Goal: Task Accomplishment & Management: Manage account settings

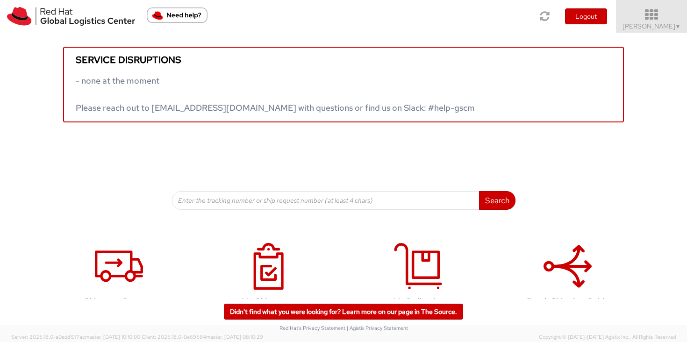
click at [659, 20] on icon at bounding box center [652, 14] width 82 height 13
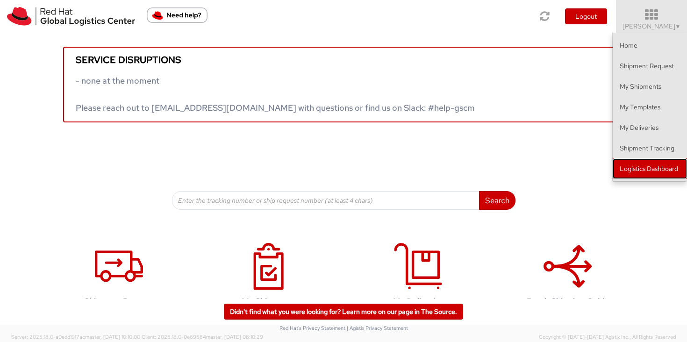
click at [662, 166] on link "Logistics Dashboard" at bounding box center [650, 168] width 74 height 21
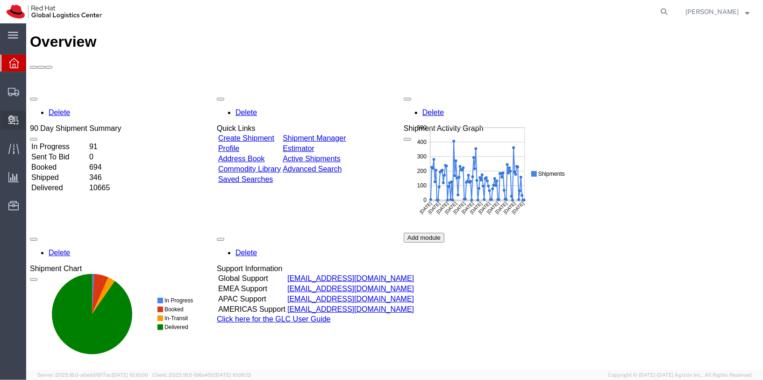
click at [0, 0] on span "Create Delivery" at bounding box center [0, 0] width 0 height 0
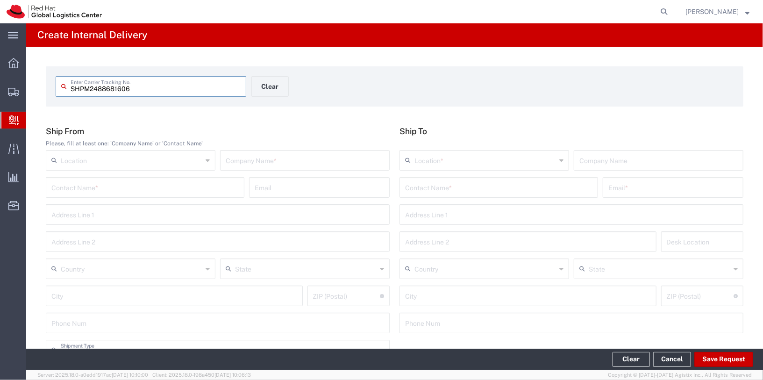
type input "SHPM2488681606"
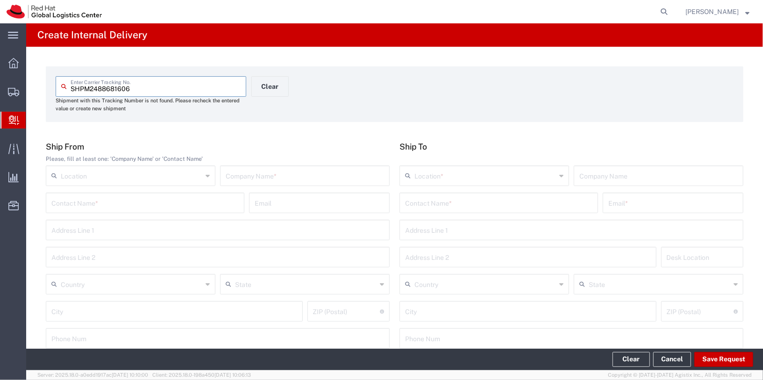
click at [264, 173] on input "text" at bounding box center [305, 175] width 158 height 16
type input "Shopee"
click at [444, 183] on input "text" at bounding box center [485, 175] width 142 height 16
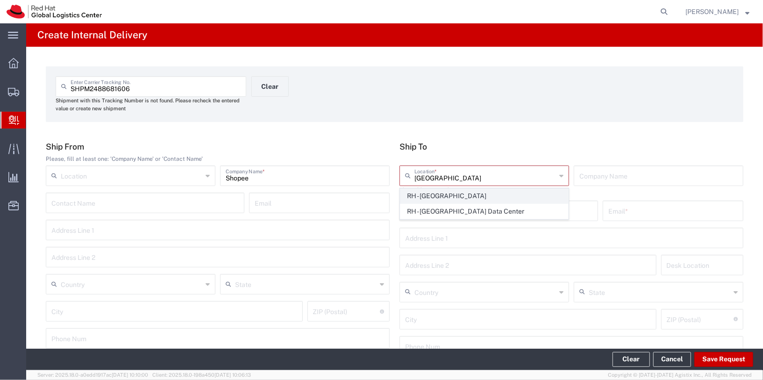
click at [437, 194] on span "RH - [GEOGRAPHIC_DATA]" at bounding box center [484, 196] width 168 height 14
type input "RH - [GEOGRAPHIC_DATA]"
type input "Red Hat Asia Pacific Pte Ltd"
type input "[STREET_ADDRESS]"
type input "CapitaSpring"
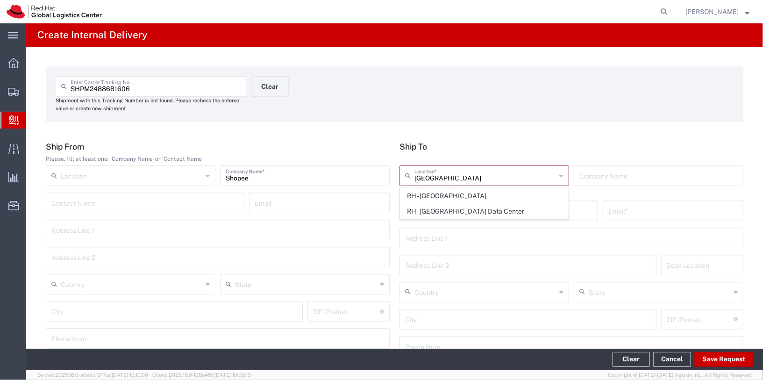
type input "[GEOGRAPHIC_DATA]"
type input "048948"
type input "65 6490 4200"
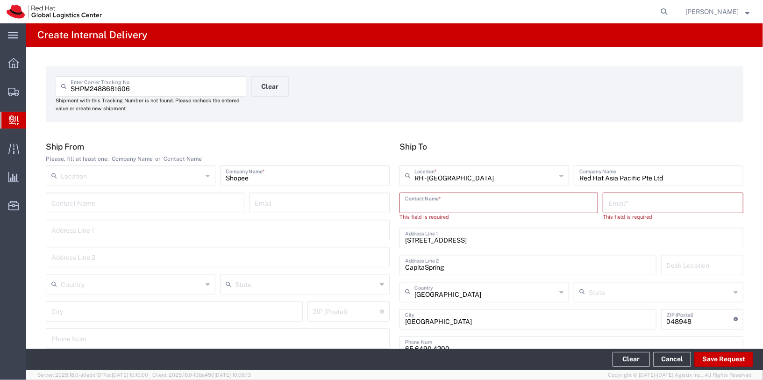
click at [513, 207] on input "text" at bounding box center [498, 202] width 187 height 16
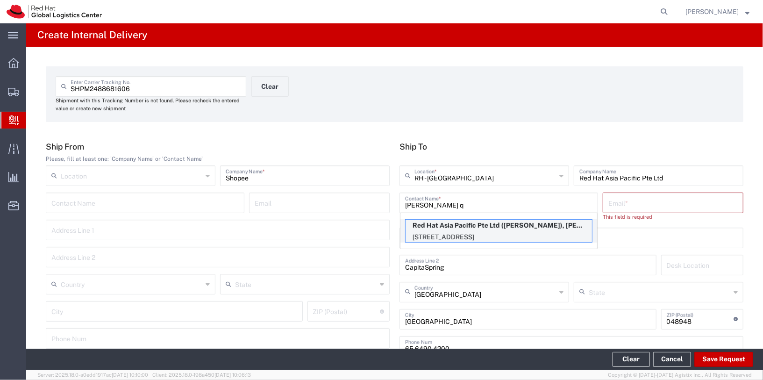
click at [466, 236] on p "88 Market Street, Level 45, CapitaSpring, 45N155, SINGAPORE, 048948, SG" at bounding box center [499, 237] width 186 height 12
type input "Clara Quek"
type input "cquek@redhat.com"
type input "45N155"
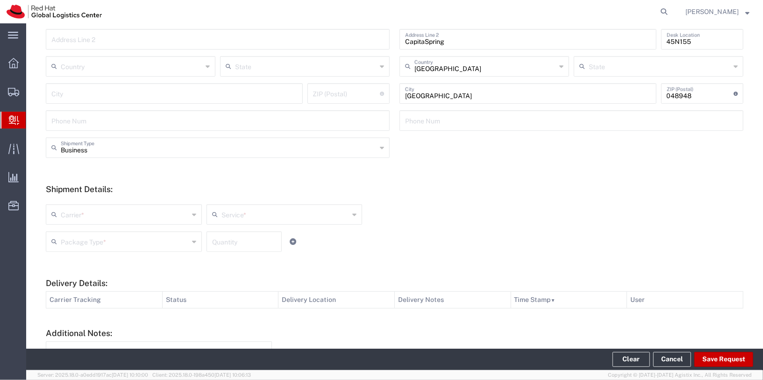
scroll to position [253, 0]
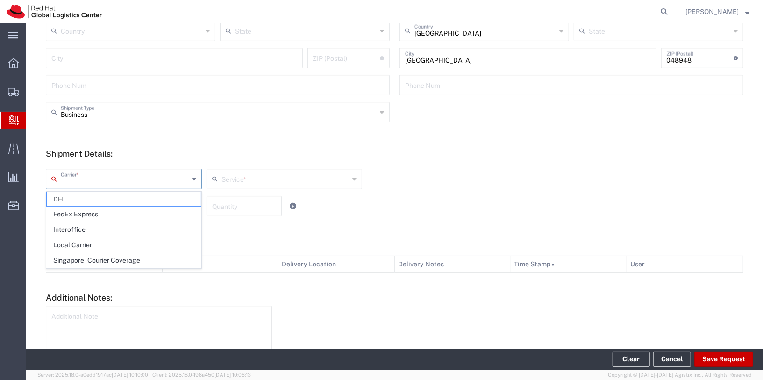
click at [146, 177] on input "text" at bounding box center [125, 178] width 128 height 16
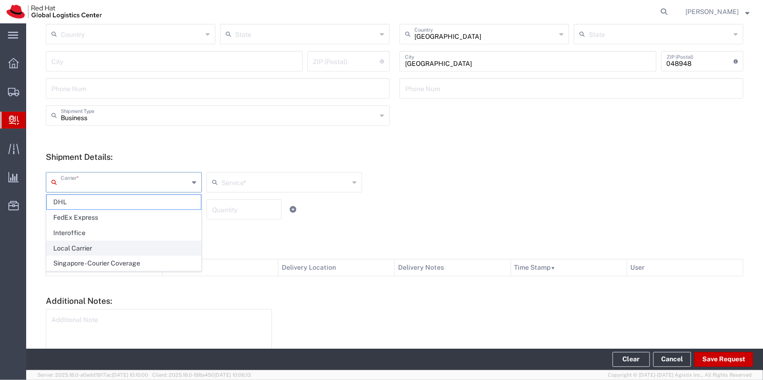
click at [112, 247] on span "Local Carrier" at bounding box center [124, 248] width 154 height 14
type input "Local Carrier"
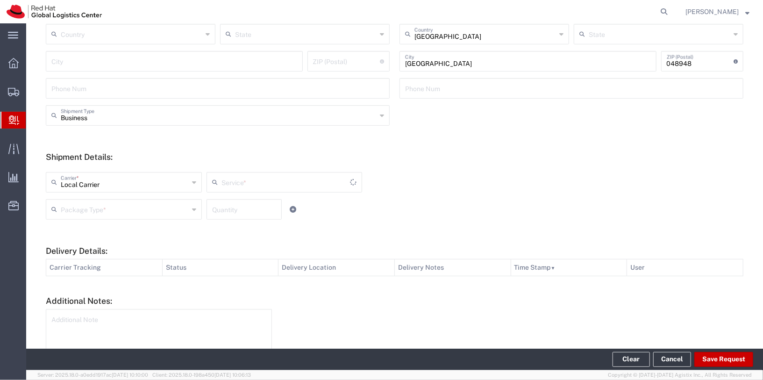
type input "Local_Ground"
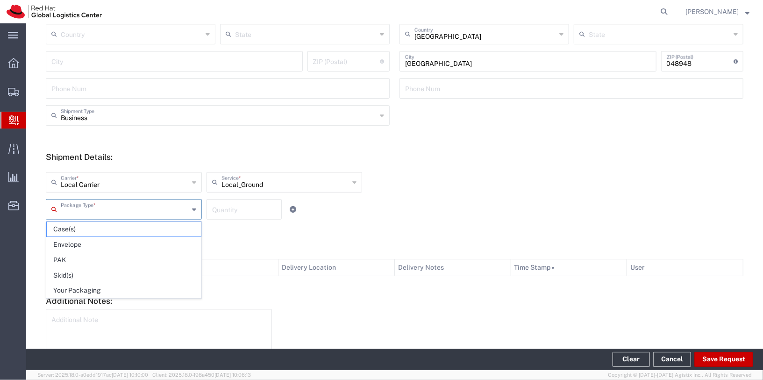
click at [159, 202] on input "text" at bounding box center [125, 208] width 128 height 16
click at [108, 291] on span "Your Packaging" at bounding box center [124, 291] width 154 height 14
type input "Your Packaging"
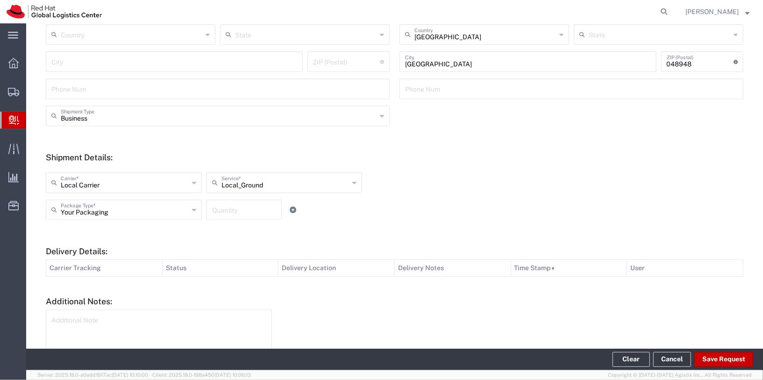
click at [229, 214] on input "number" at bounding box center [244, 209] width 64 height 16
type input "1"
click at [375, 216] on div "Your Packaging Package Type * Case(s) Envelope PAK Skid(s) Your Packaging 1 Qua…" at bounding box center [284, 213] width 482 height 27
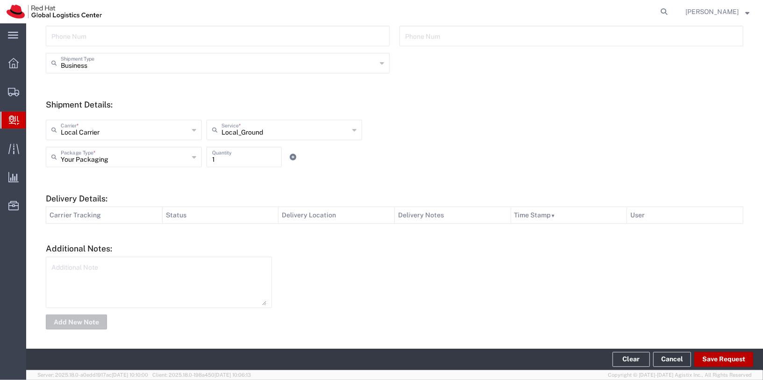
click at [722, 356] on button "Save Request" at bounding box center [723, 359] width 59 height 15
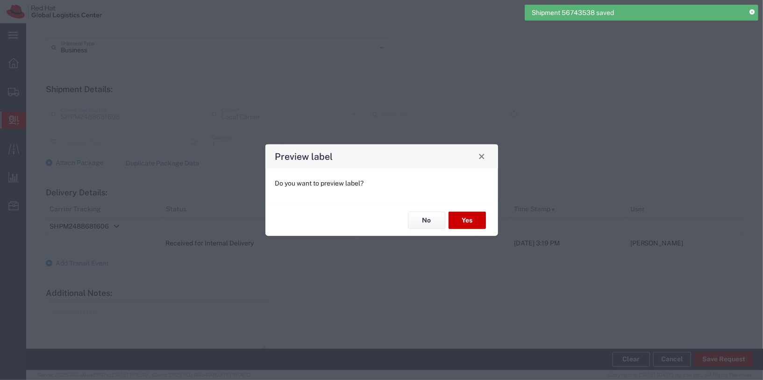
scroll to position [287, 0]
type input "Your Packaging"
type input "Local_Ground"
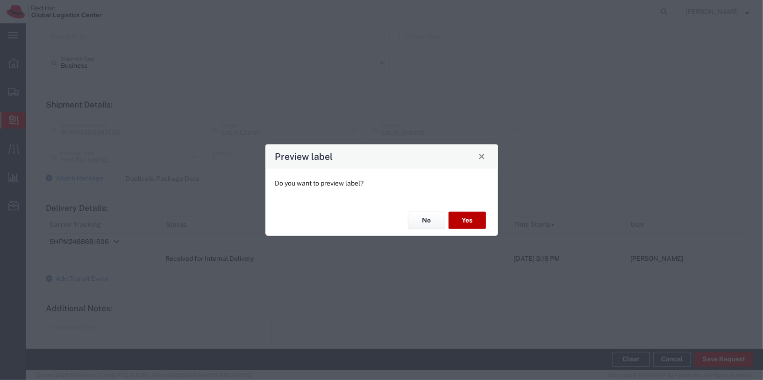
click at [465, 221] on button "Yes" at bounding box center [467, 220] width 37 height 17
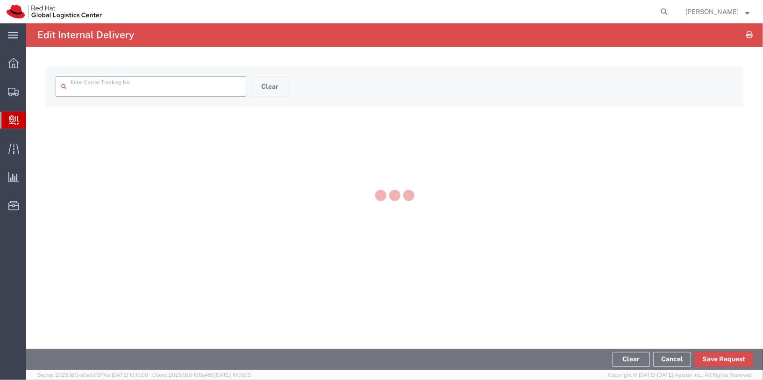
type input "SHPM2488681606"
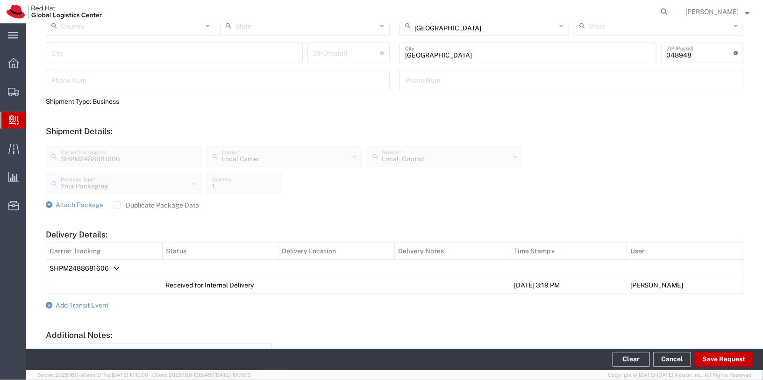
scroll to position [257, 0]
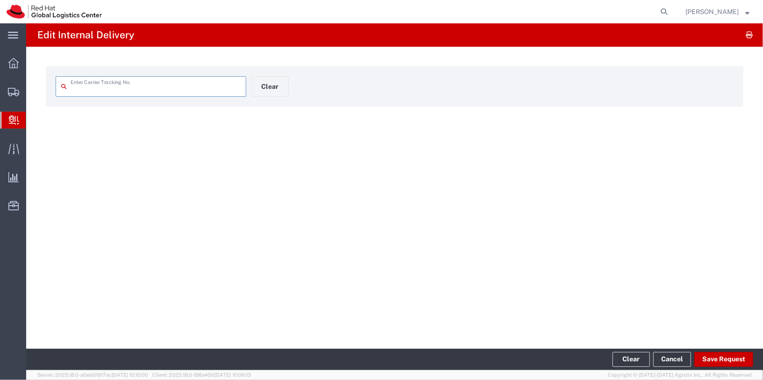
type input "SHPM2488681606"
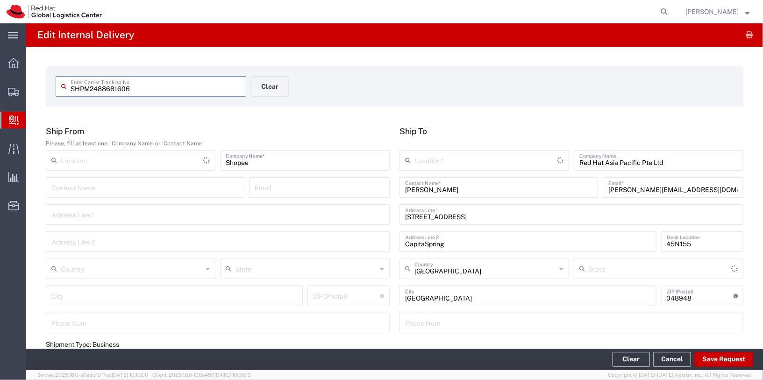
type input "Your Packaging"
type input "Local_Ground"
type input "Local Carrier"
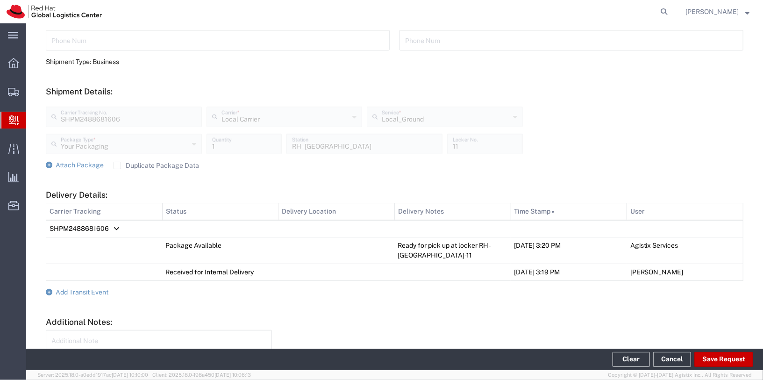
scroll to position [284, 0]
type input "RH - [GEOGRAPHIC_DATA]"
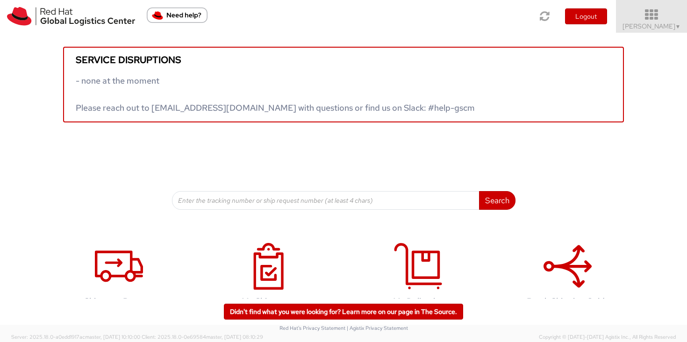
click at [659, 23] on span "Sally Chua ▼" at bounding box center [651, 26] width 58 height 8
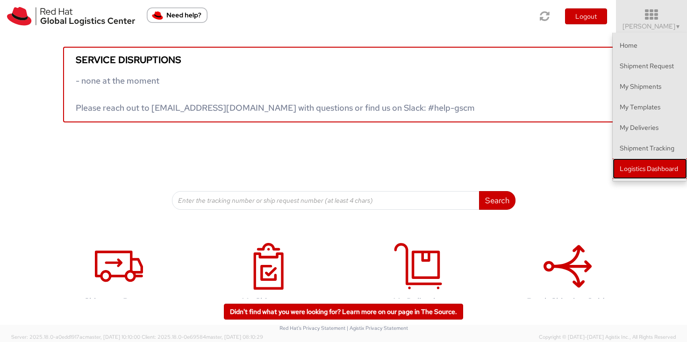
click at [676, 177] on link "Logistics Dashboard" at bounding box center [650, 168] width 74 height 21
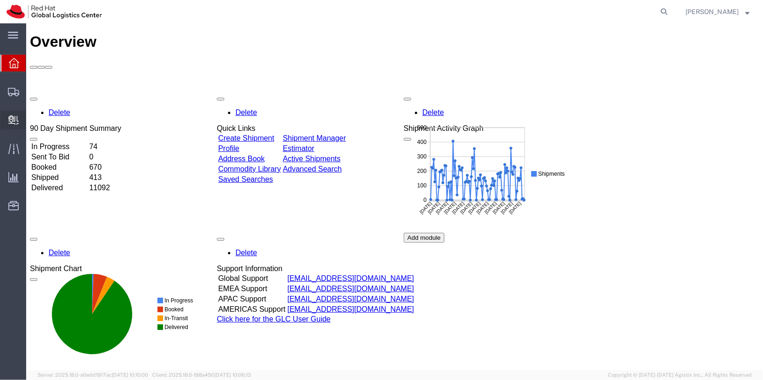
click at [0, 0] on span "Create Delivery" at bounding box center [0, 0] width 0 height 0
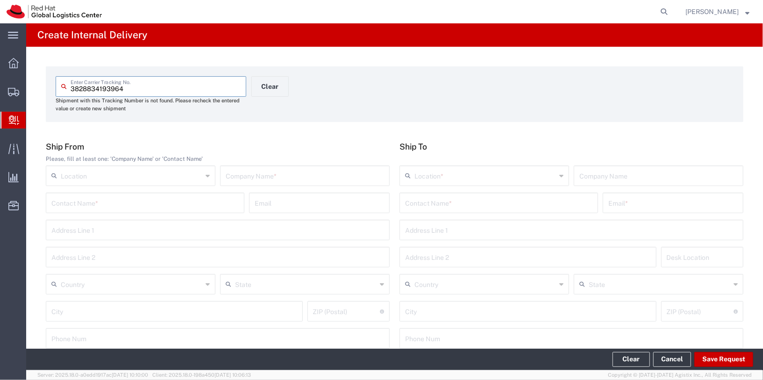
click at [79, 87] on input "3828834193964" at bounding box center [156, 86] width 170 height 16
click at [94, 88] on input "3928834193964" at bounding box center [156, 86] width 170 height 16
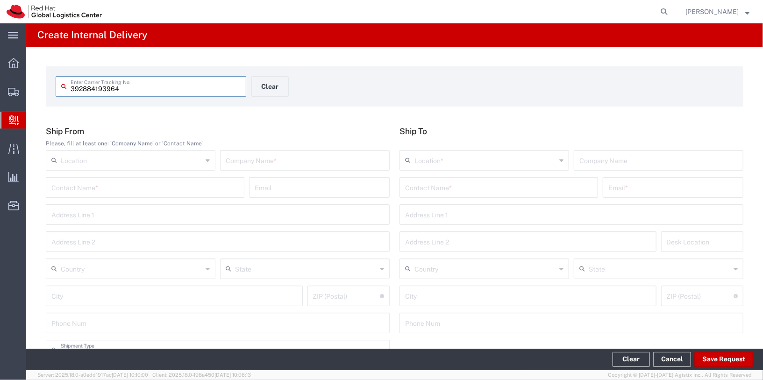
type input "392884193964"
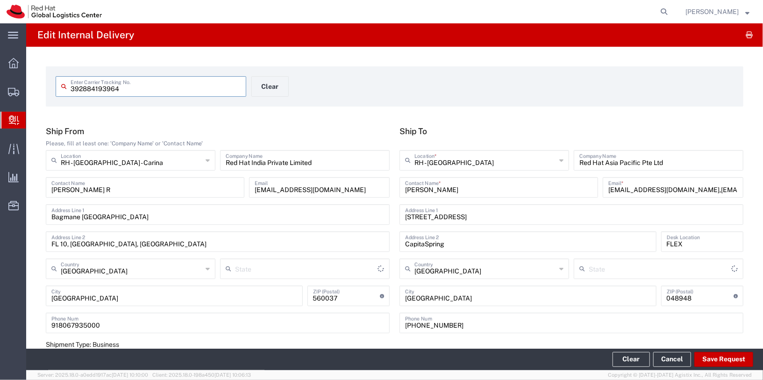
type input "Your Packaging"
type input "[GEOGRAPHIC_DATA]"
type input "International Priority EOD"
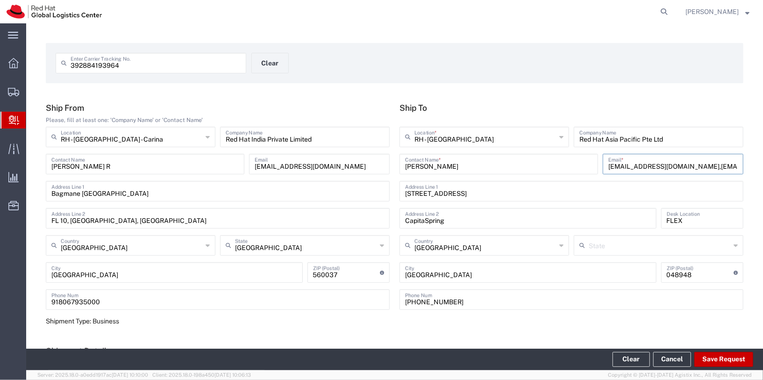
scroll to position [0, 8]
drag, startPoint x: 668, startPoint y: 168, endPoint x: 763, endPoint y: 173, distance: 95.0
type input "[EMAIL_ADDRESS][DOMAIN_NAME]"
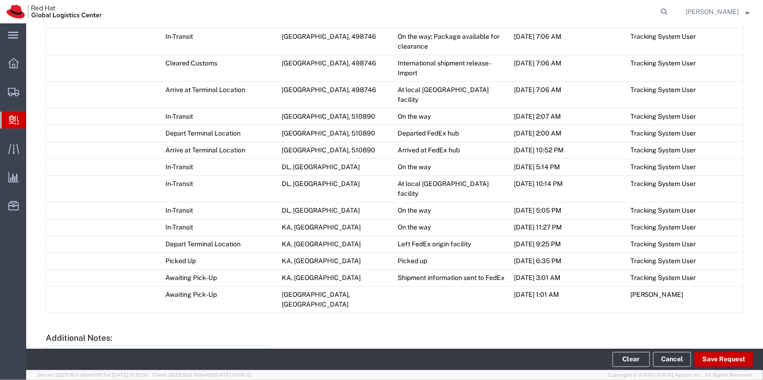
scroll to position [614, 0]
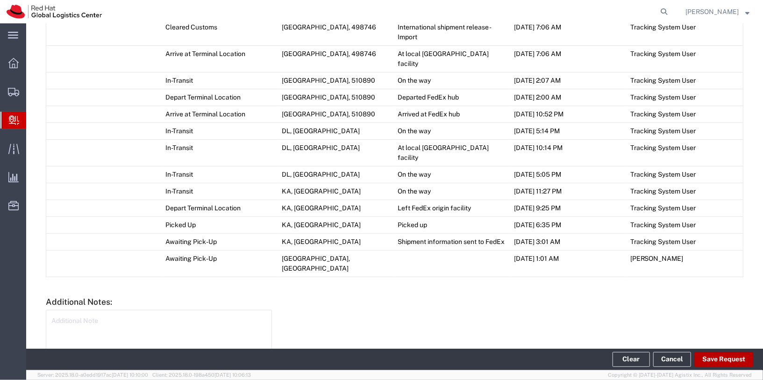
click at [716, 360] on button "Save Request" at bounding box center [723, 359] width 59 height 15
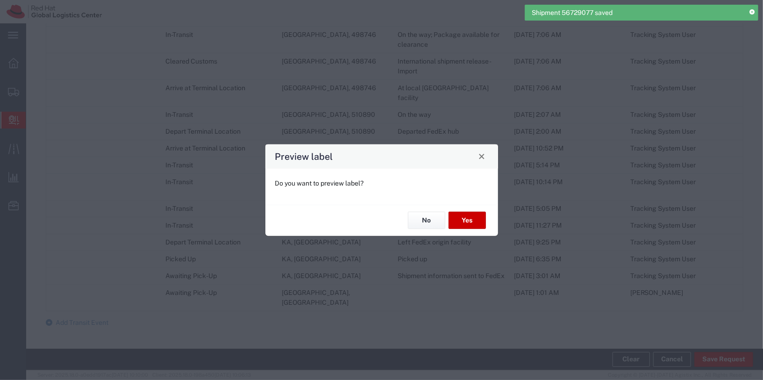
scroll to position [632, 0]
type input "Your Packaging"
type input "International Priority EOD"
click at [431, 218] on button "No" at bounding box center [426, 220] width 37 height 17
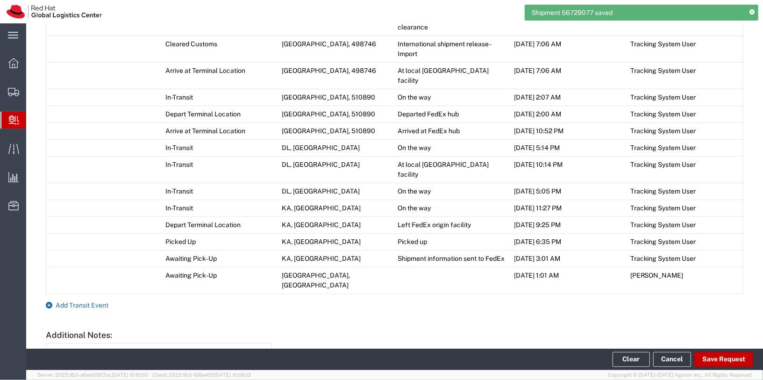
click at [79, 301] on span "Add Transit Event" at bounding box center [82, 304] width 53 height 7
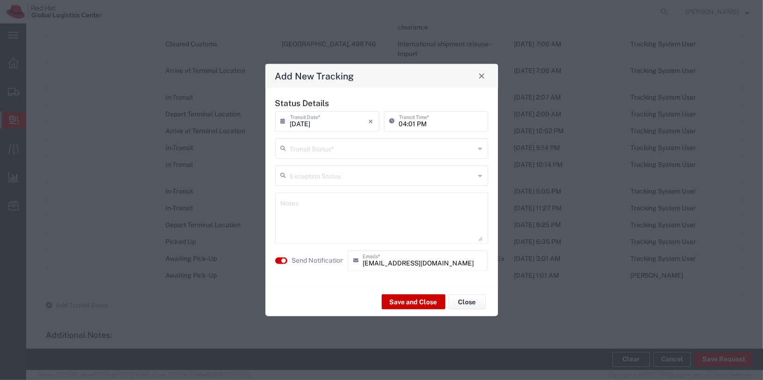
click at [338, 150] on input "text" at bounding box center [382, 147] width 185 height 16
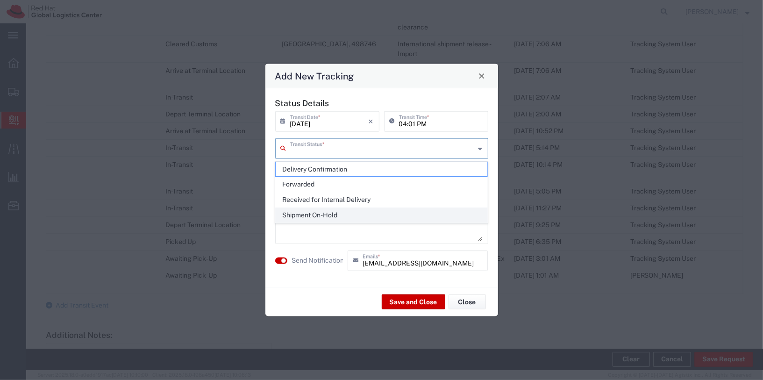
click at [342, 214] on span "Shipment On-Hold" at bounding box center [382, 215] width 212 height 14
type input "Shipment On-Hold"
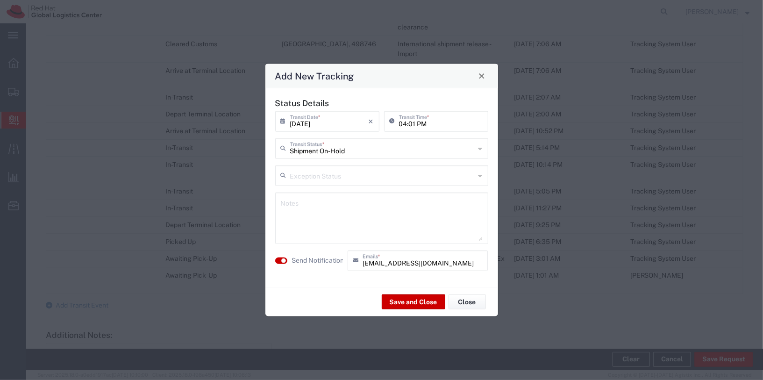
click at [340, 172] on input "text" at bounding box center [382, 174] width 185 height 16
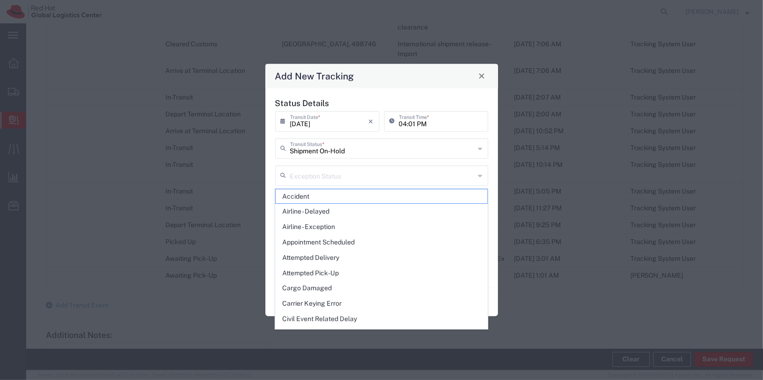
click at [371, 163] on div "Status Details [DATE] × Transit Date * Cancel Apply 04:01 PM Transit Time * Shi…" at bounding box center [381, 187] width 223 height 179
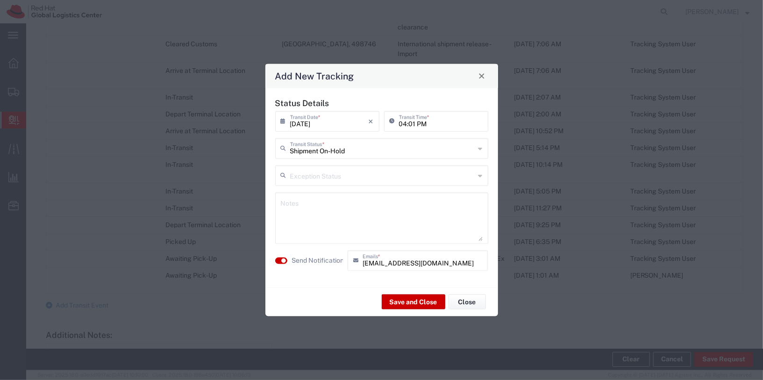
click at [335, 208] on textarea at bounding box center [382, 218] width 202 height 46
click at [308, 206] on textarea "Hi [PERSON_NAME]" at bounding box center [382, 218] width 202 height 46
click at [321, 207] on textarea "Hi [PERSON_NAME]" at bounding box center [382, 218] width 202 height 46
drag, startPoint x: 426, startPoint y: 217, endPoint x: 451, endPoint y: 221, distance: 25.5
click at [427, 217] on textarea "Hi [PERSON_NAME], Kindly collect your package from the reception. Thank you." at bounding box center [382, 218] width 202 height 46
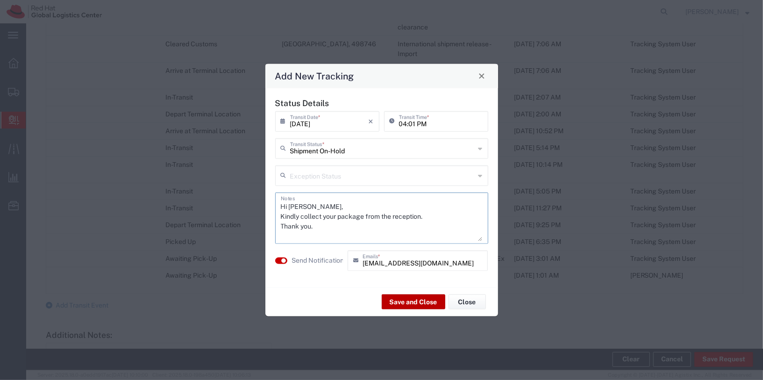
type textarea "Hi [PERSON_NAME], Kindly collect your package from the reception. Thank you."
click at [419, 305] on button "Save and Close" at bounding box center [414, 301] width 64 height 15
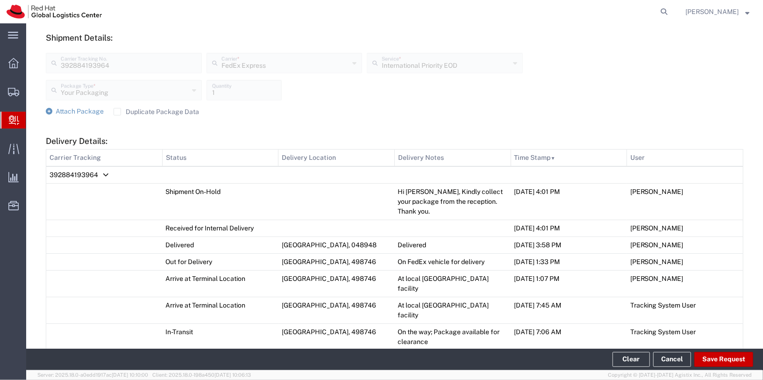
scroll to position [354, 0]
